Goal: Task Accomplishment & Management: Manage account settings

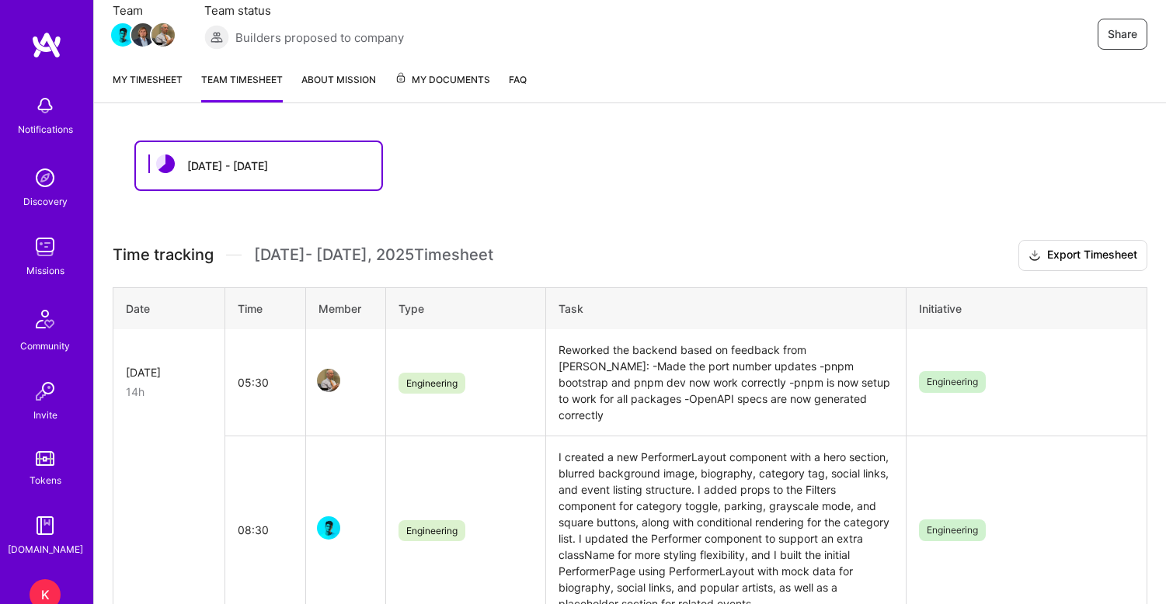
scroll to position [206, 0]
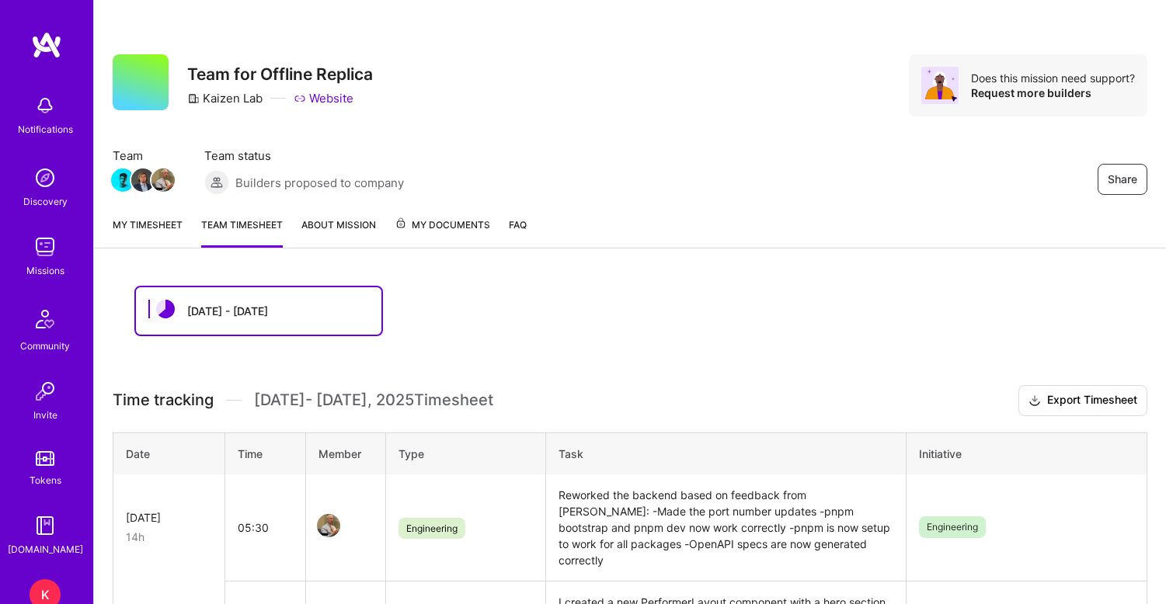
click at [151, 223] on link "My timesheet" at bounding box center [148, 232] width 70 height 31
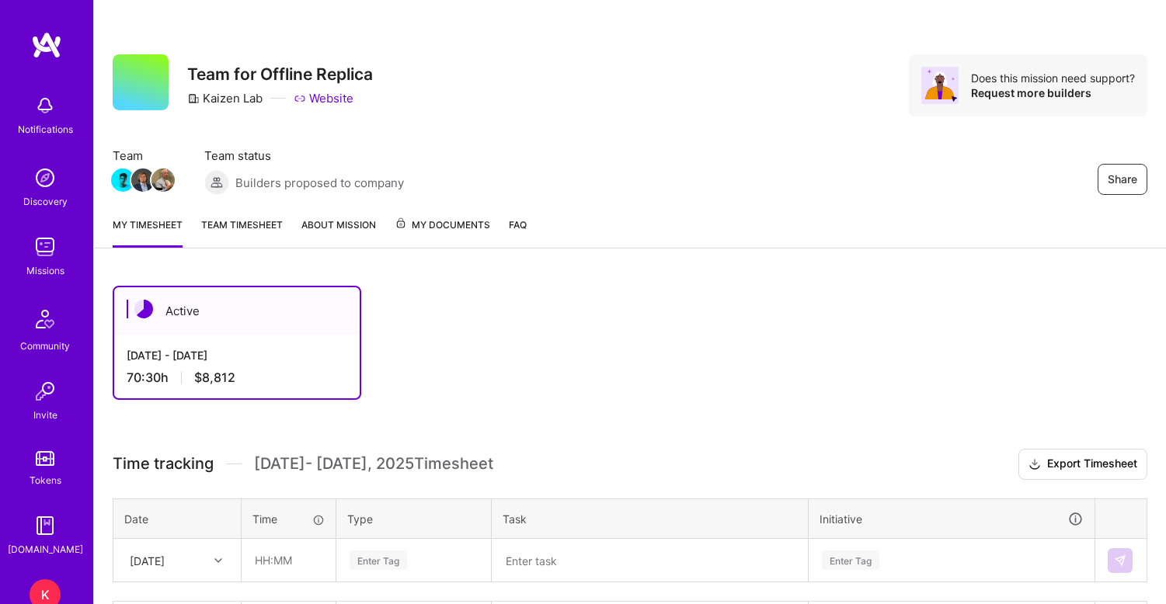
click at [51, 249] on img at bounding box center [45, 247] width 31 height 31
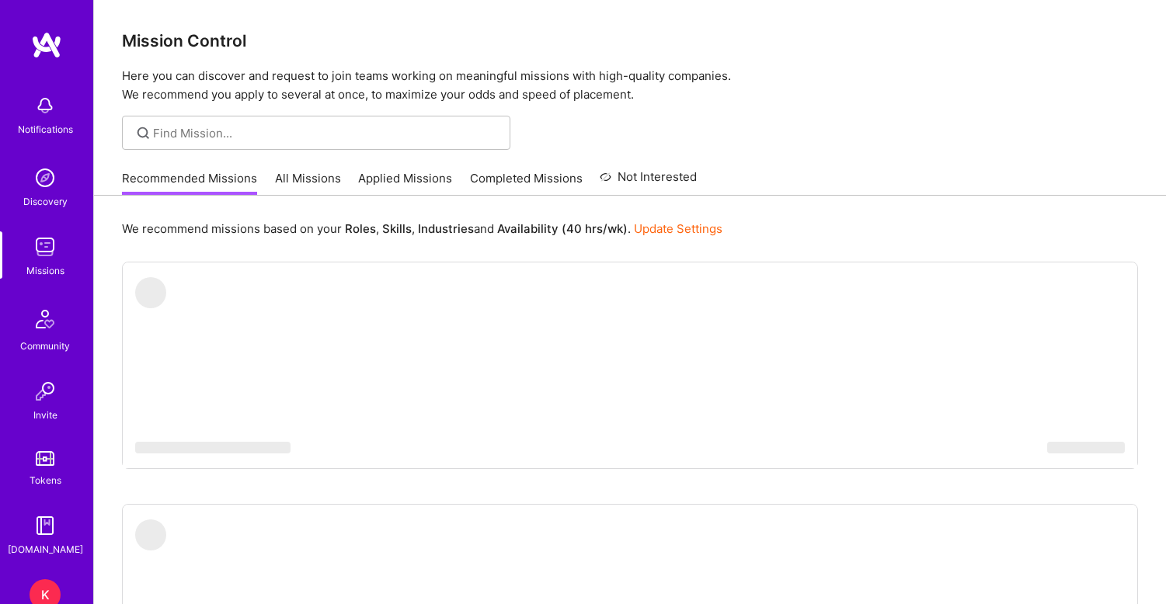
click at [413, 180] on link "Applied Missions" at bounding box center [405, 183] width 94 height 26
